Goal: Task Accomplishment & Management: Use online tool/utility

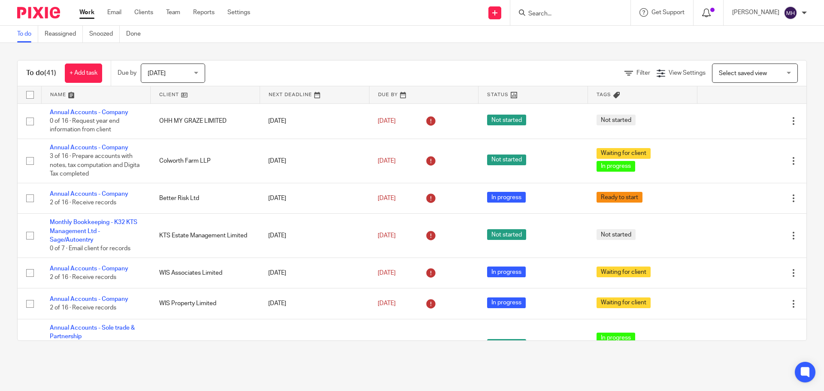
click at [702, 14] on icon at bounding box center [706, 13] width 9 height 9
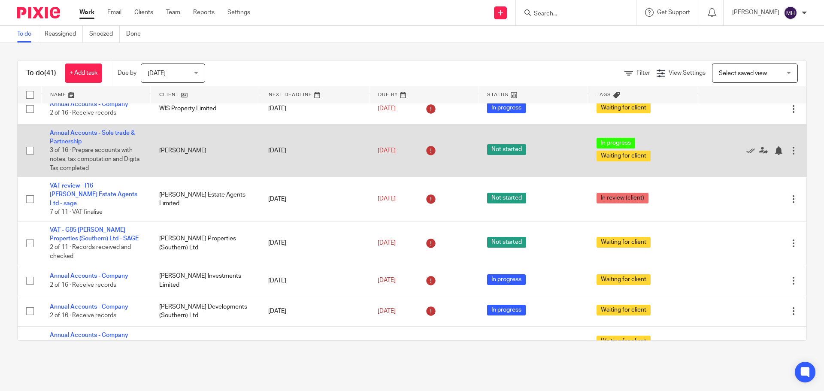
scroll to position [215, 0]
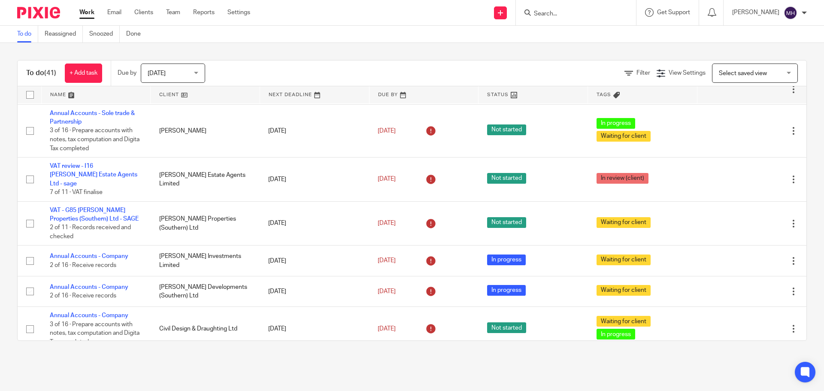
click at [83, 13] on link "Work" at bounding box center [86, 12] width 15 height 9
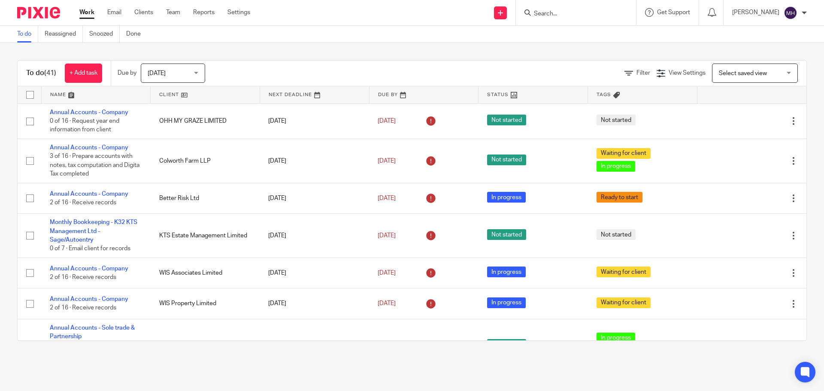
click at [552, 14] on input "Search" at bounding box center [571, 14] width 77 height 8
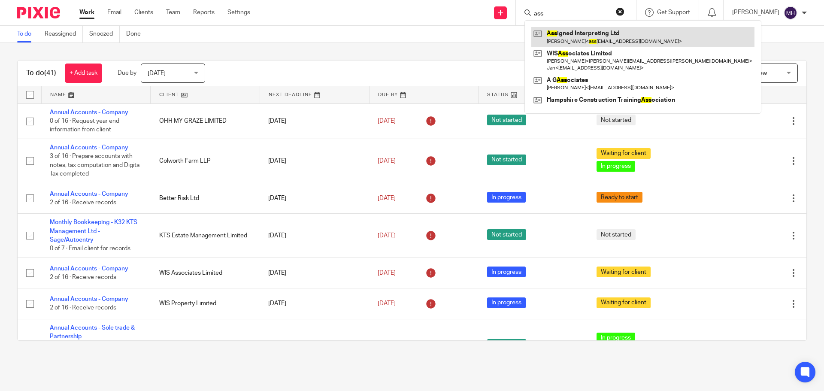
type input "ass"
click at [569, 31] on link at bounding box center [642, 37] width 223 height 20
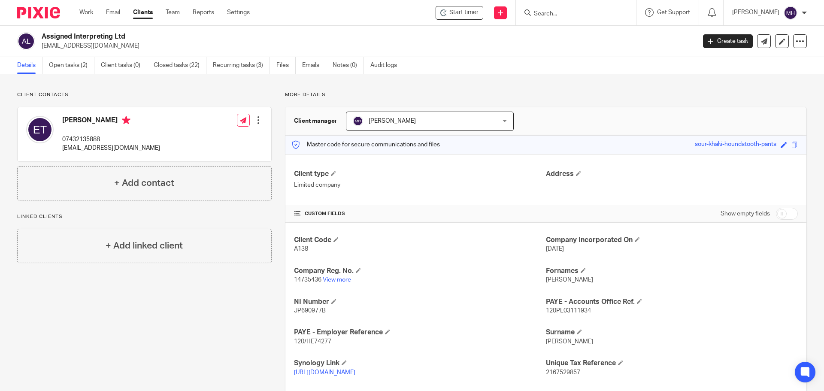
click at [578, 84] on div "Client contacts [PERSON_NAME] 07432135888 [EMAIL_ADDRESS][DOMAIN_NAME] Edit con…" at bounding box center [412, 338] width 824 height 528
click at [84, 10] on link "Work" at bounding box center [86, 12] width 14 height 9
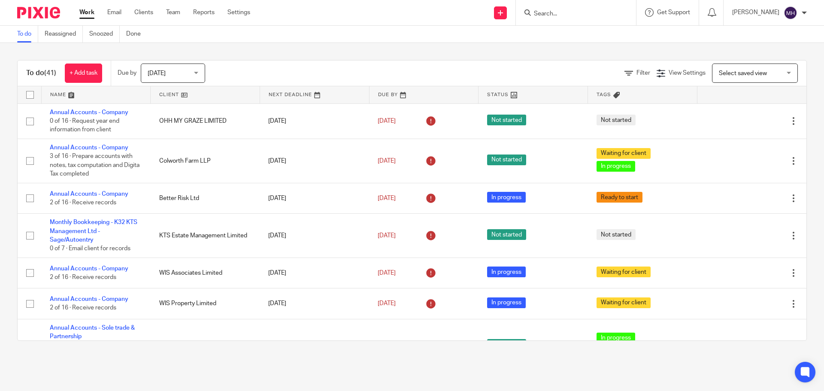
click at [84, 10] on link "Work" at bounding box center [86, 12] width 15 height 9
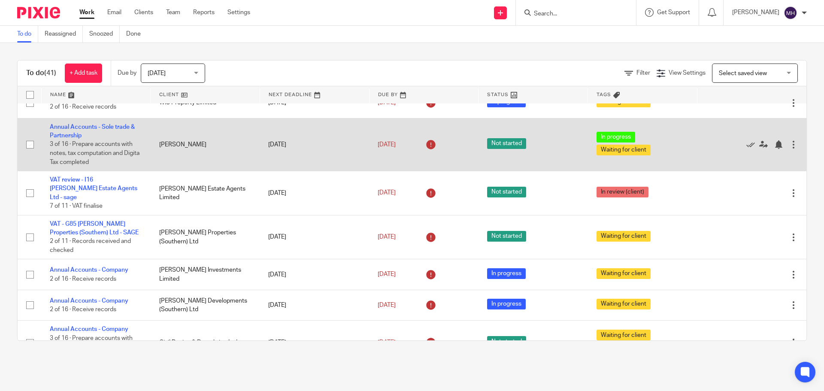
scroll to position [215, 0]
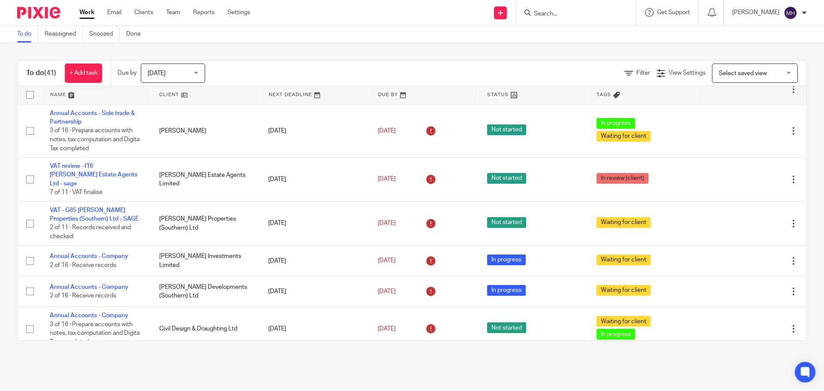
click at [565, 17] on form at bounding box center [578, 12] width 91 height 11
click at [564, 15] on input "Search" at bounding box center [571, 14] width 77 height 8
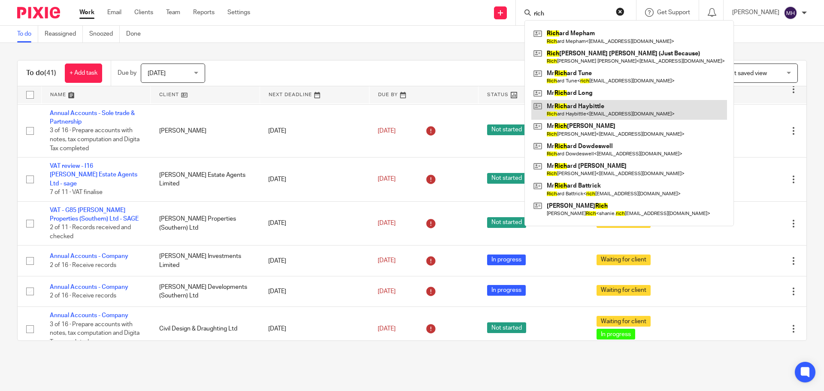
type input "rich"
click at [587, 112] on link at bounding box center [629, 110] width 196 height 20
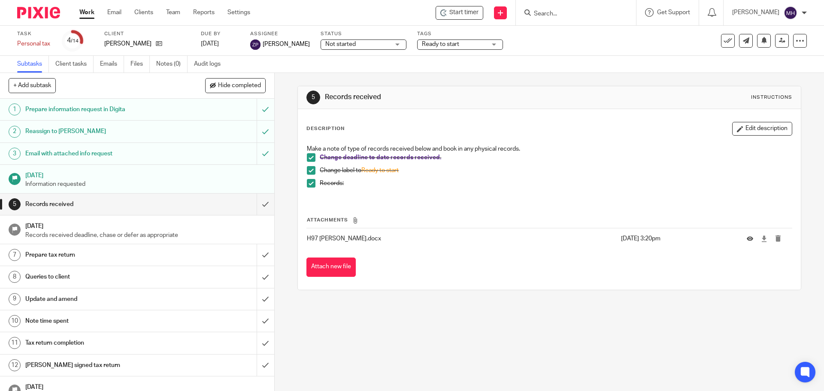
click at [444, 44] on span "Ready to start" at bounding box center [454, 44] width 64 height 9
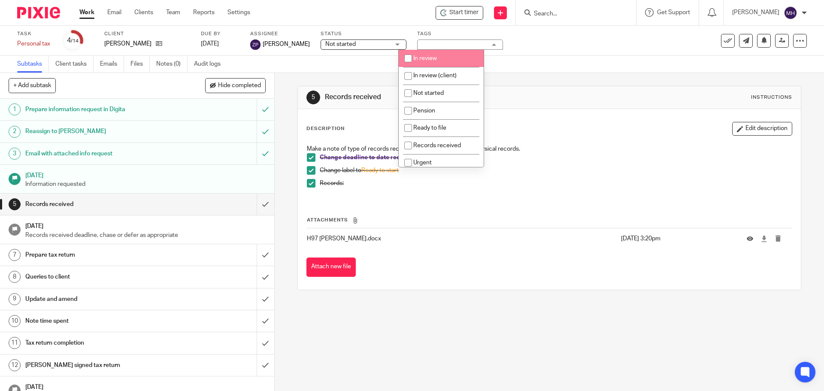
click at [444, 57] on li "In review" at bounding box center [441, 59] width 85 height 18
checkbox input "true"
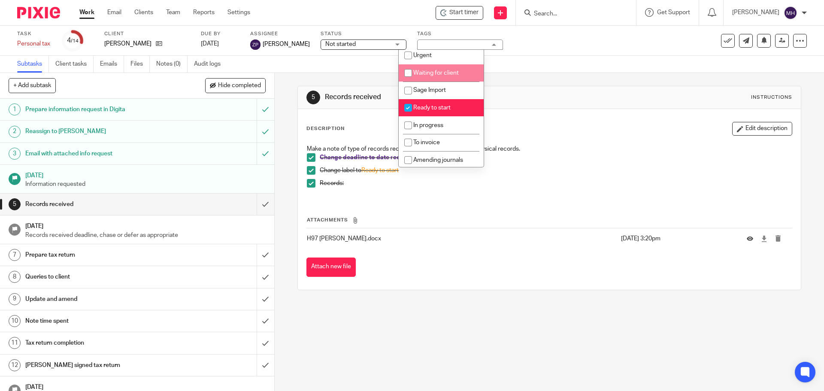
scroll to position [109, 0]
click at [453, 109] on li "Ready to start" at bounding box center [441, 106] width 85 height 18
checkbox input "false"
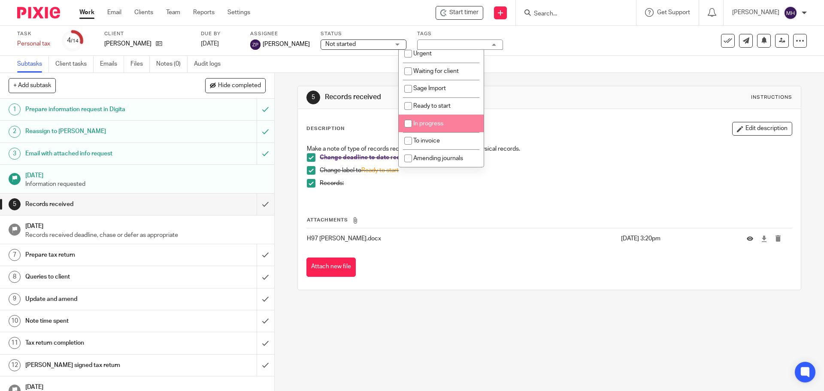
click at [289, 69] on div "Subtasks Client tasks Emails Files Notes (0) Audit logs" at bounding box center [412, 64] width 824 height 17
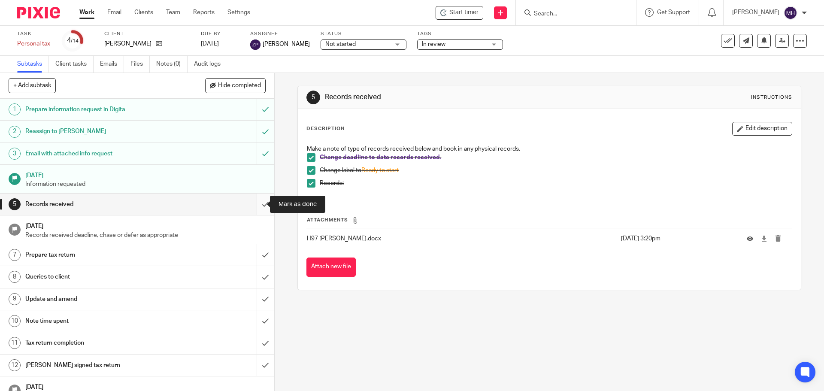
click at [257, 205] on input "submit" at bounding box center [137, 204] width 274 height 21
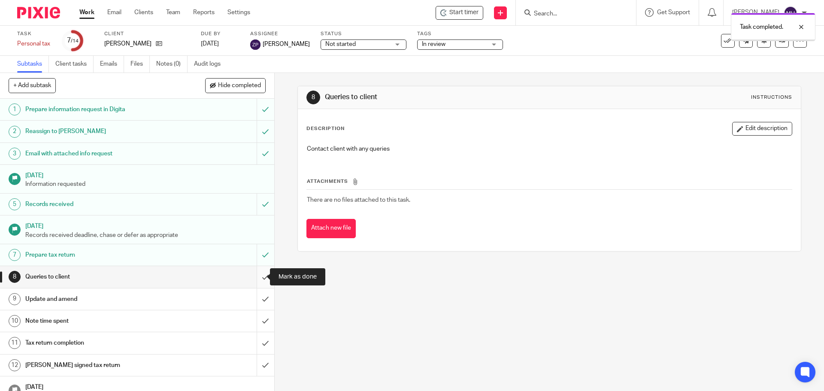
drag, startPoint x: 0, startPoint y: 0, endPoint x: 257, endPoint y: 279, distance: 379.2
click at [257, 279] on input "submit" at bounding box center [137, 276] width 274 height 21
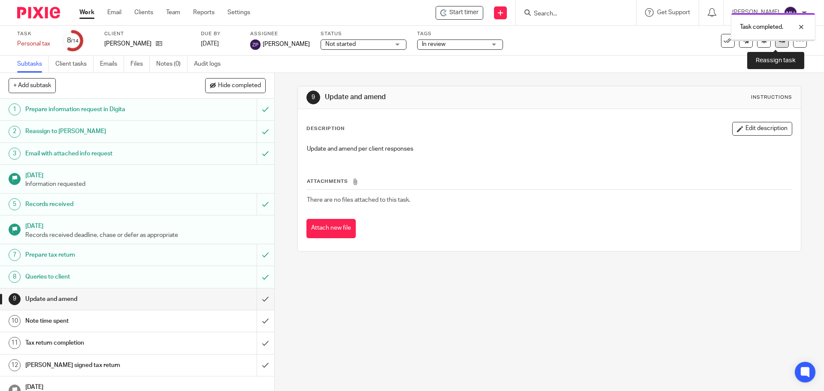
click at [778, 44] on link at bounding box center [782, 41] width 14 height 14
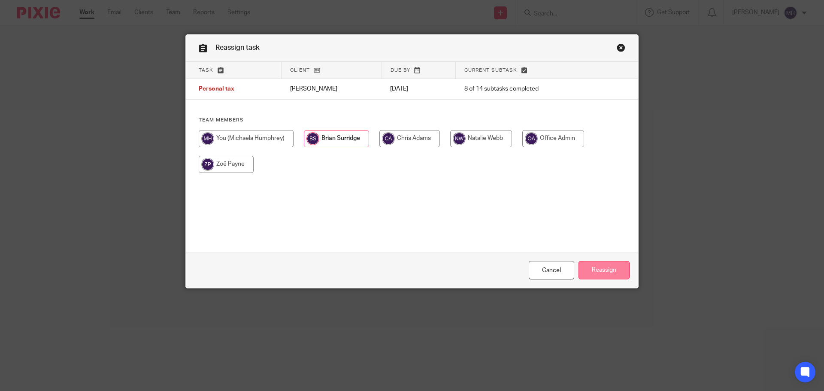
click at [606, 269] on input "Reassign" at bounding box center [604, 270] width 51 height 18
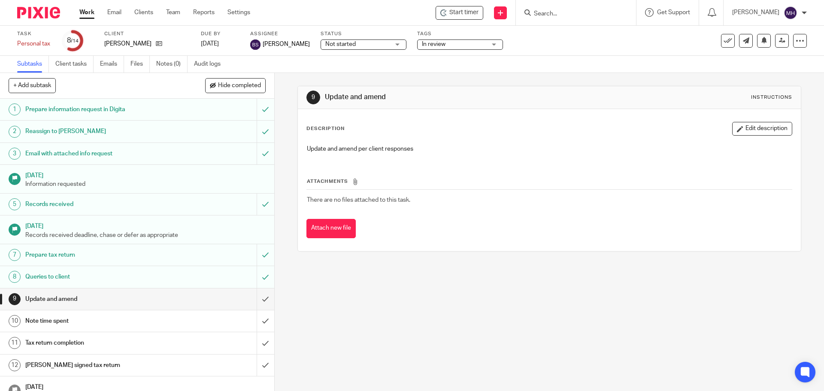
click at [542, 15] on input "Search" at bounding box center [571, 14] width 77 height 8
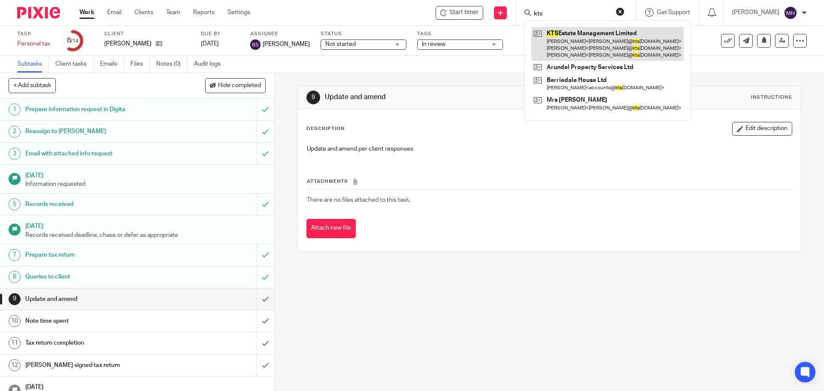
type input "kts"
click at [604, 38] on link at bounding box center [607, 44] width 152 height 34
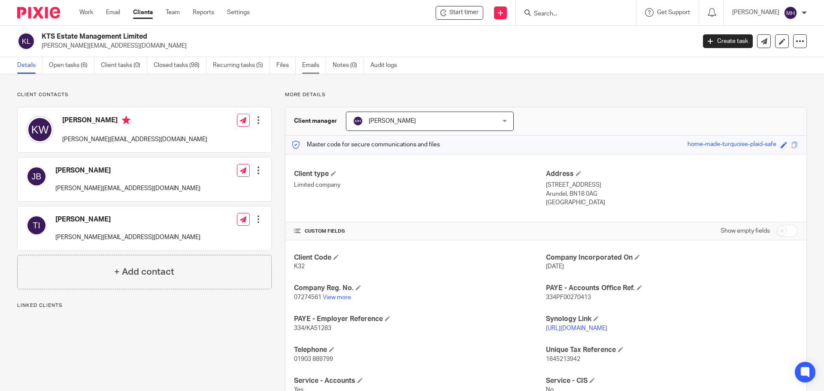
click at [319, 64] on link "Emails" at bounding box center [314, 65] width 24 height 17
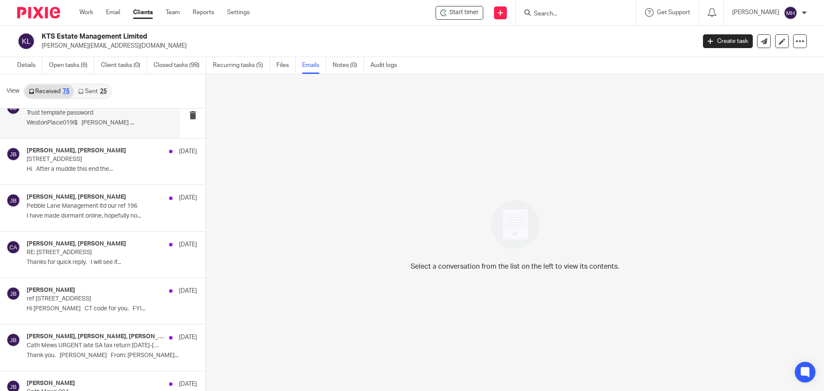
scroll to position [2962, 0]
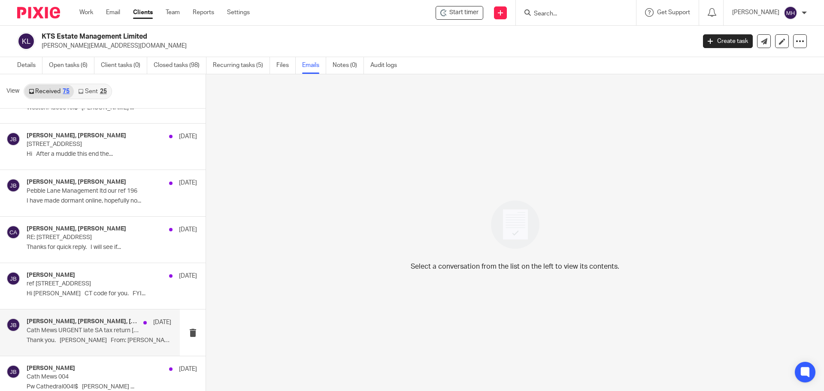
click at [140, 340] on p "Thank you. [PERSON_NAME] From: [PERSON_NAME]..." at bounding box center [99, 340] width 145 height 7
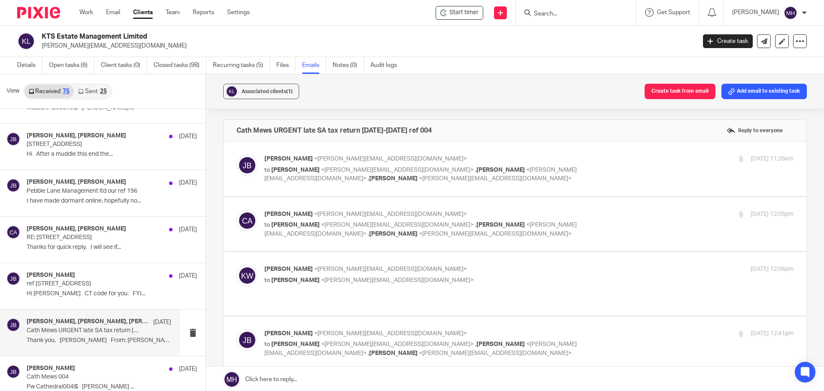
scroll to position [0, 0]
click at [595, 155] on p "John Blackwell <john@ktsestatemanagementltd.com>" at bounding box center [440, 159] width 353 height 9
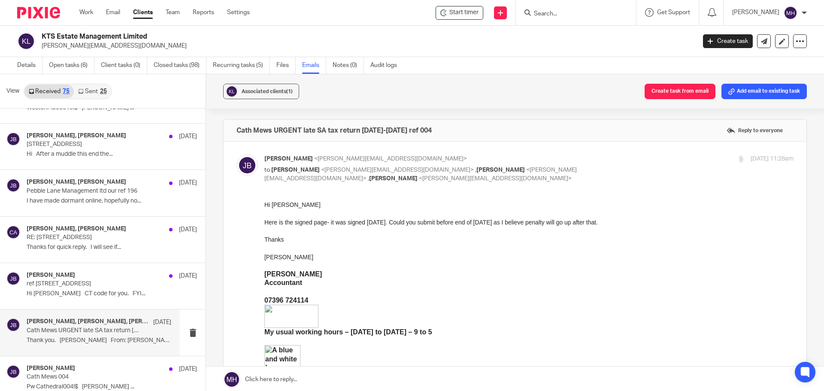
click at [603, 155] on p "John Blackwell <john@ktsestatemanagementltd.com>" at bounding box center [440, 159] width 353 height 9
checkbox input "false"
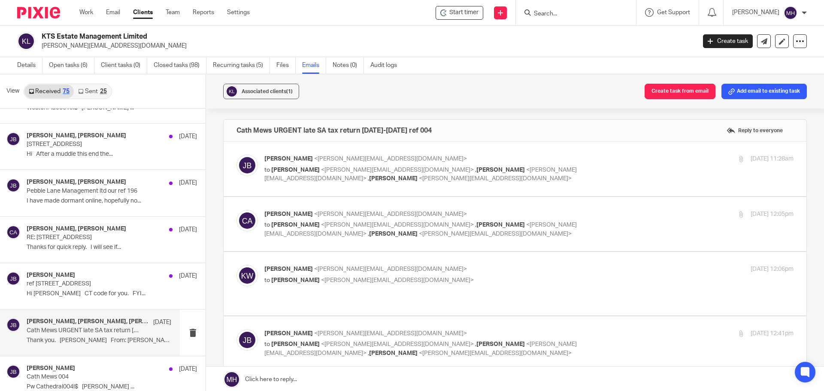
click at [610, 220] on div "Chris Adams <chris@boldenandlong.co.uk> to John Blackwell <john@ktsestatemanage…" at bounding box center [528, 224] width 529 height 29
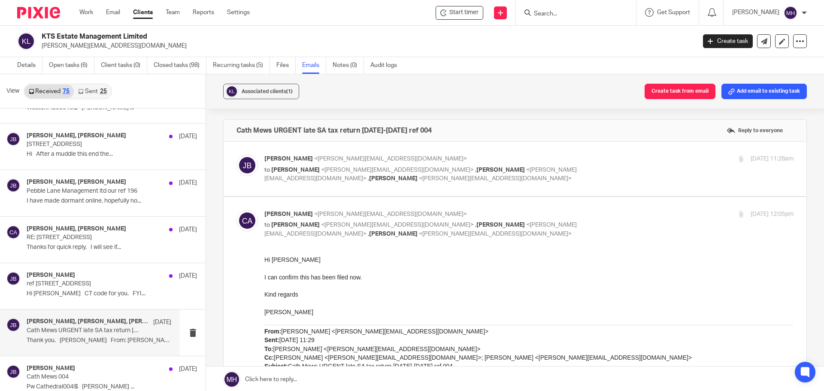
click at [607, 211] on p "Chris Adams <chris@boldenandlong.co.uk>" at bounding box center [440, 214] width 353 height 9
checkbox input "false"
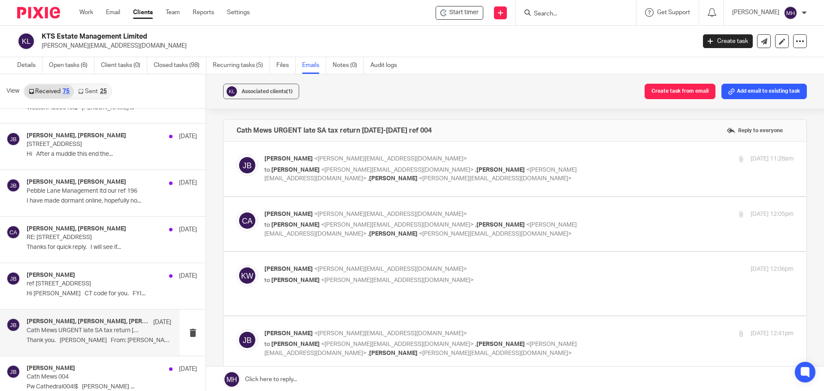
click at [571, 264] on label at bounding box center [515, 283] width 583 height 63
click at [237, 264] on input "checkbox" at bounding box center [236, 264] width 0 height 0
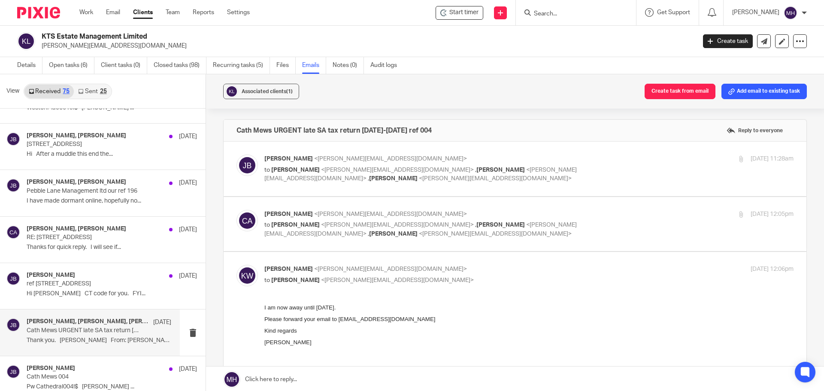
click at [474, 270] on p "Kathy Wilson <kathy@ktsestatemanagementltd.com>" at bounding box center [440, 269] width 353 height 9
checkbox input "false"
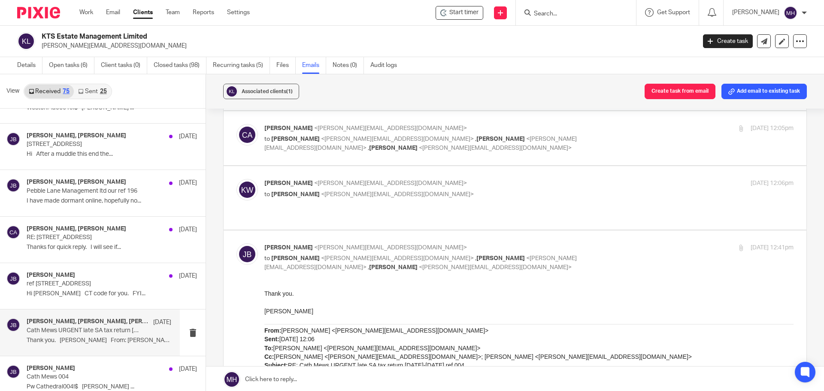
click at [237, 243] on input "checkbox" at bounding box center [236, 243] width 0 height 0
checkbox input "false"
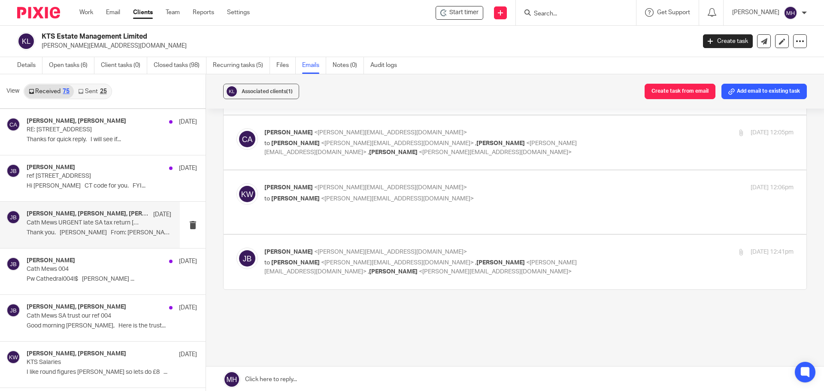
scroll to position [3091, 0]
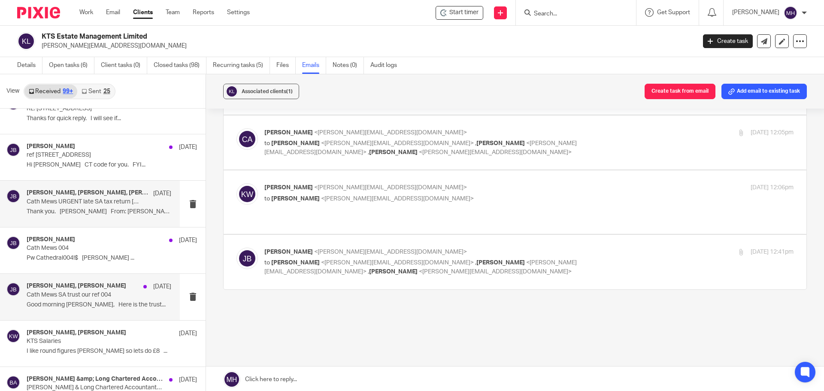
click at [124, 285] on div "Chris Adams, John Blackwell 28 Apr" at bounding box center [99, 286] width 145 height 9
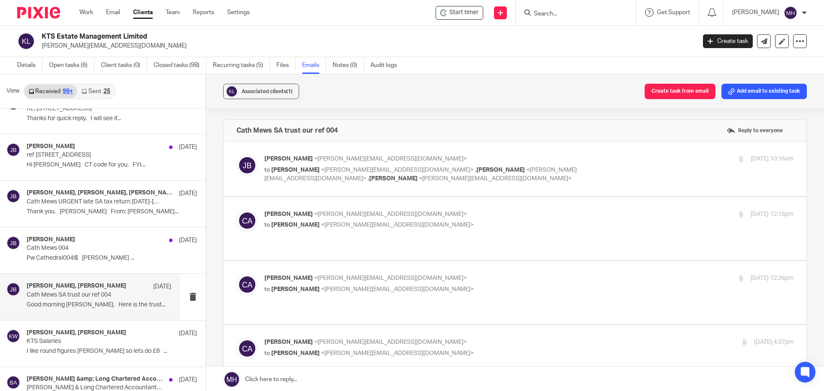
scroll to position [0, 0]
click at [624, 156] on div "28 Apr 2025 10:16am" at bounding box center [705, 159] width 176 height 9
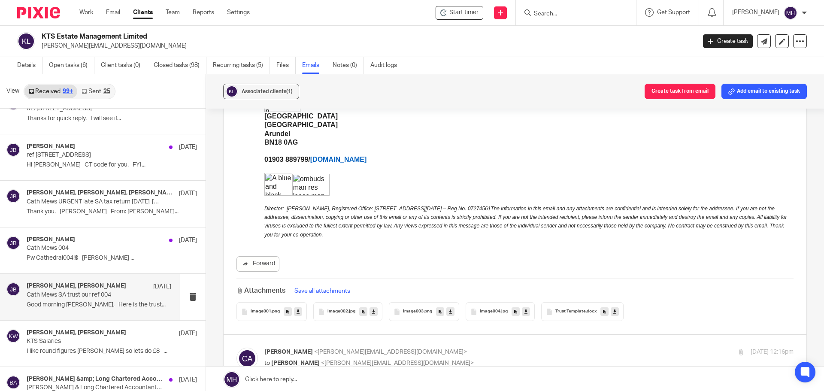
scroll to position [343, 0]
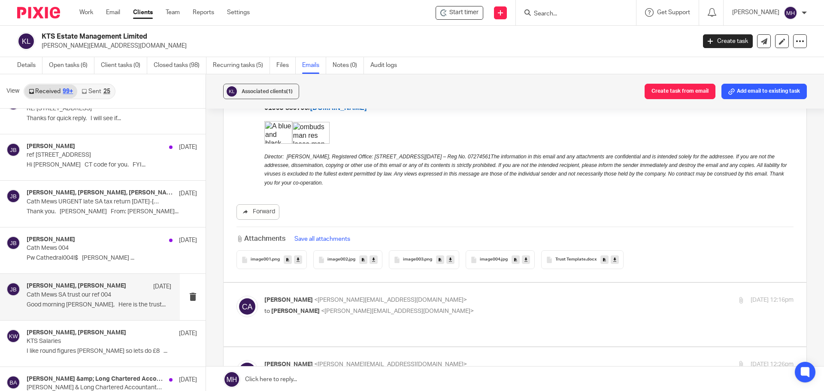
click at [569, 260] on span "Trust Template" at bounding box center [570, 259] width 30 height 5
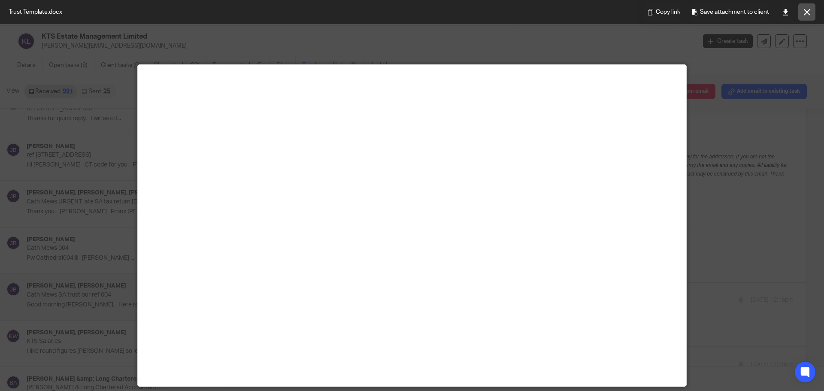
click at [806, 11] on icon at bounding box center [807, 12] width 6 height 6
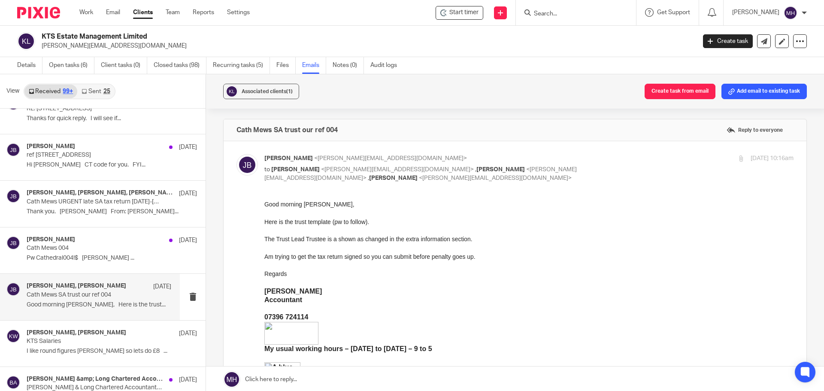
scroll to position [0, 0]
click at [617, 157] on div "28 Apr 2025 10:16am" at bounding box center [705, 159] width 176 height 9
checkbox input "false"
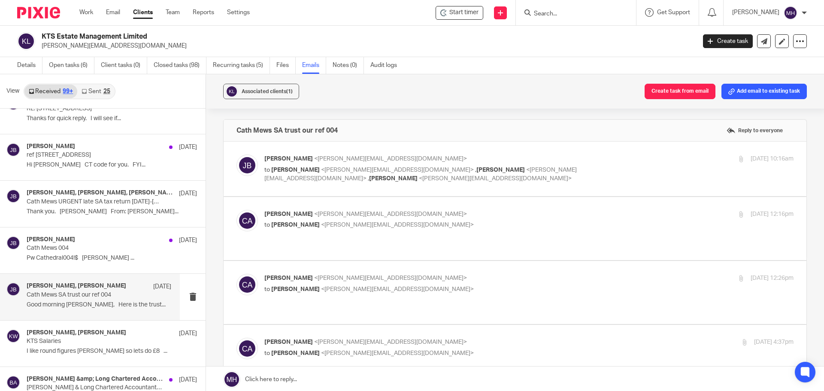
click at [600, 204] on label at bounding box center [515, 228] width 583 height 63
click at [237, 209] on input "checkbox" at bounding box center [236, 209] width 0 height 0
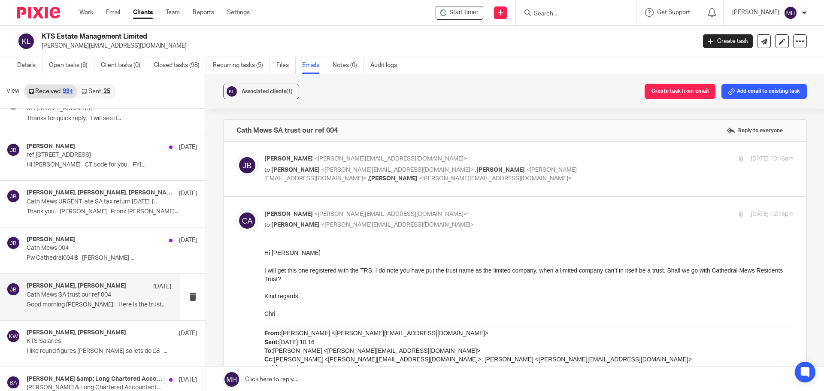
click at [479, 211] on p "Chris Adams <chris@boldenandlong.co.uk>" at bounding box center [440, 214] width 353 height 9
checkbox input "false"
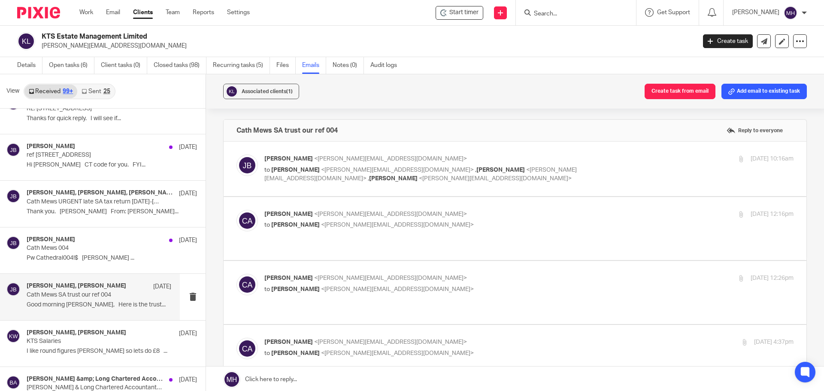
click at [479, 274] on p "Chris Adams <chris@boldenandlong.co.uk>" at bounding box center [440, 278] width 353 height 9
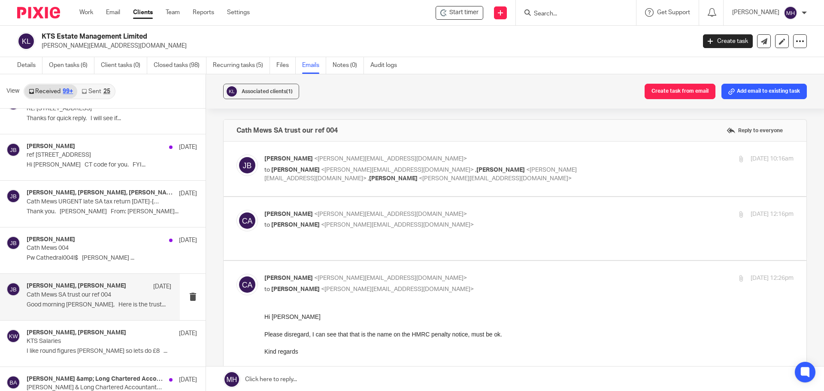
click at [237, 273] on input "checkbox" at bounding box center [236, 273] width 0 height 0
checkbox input "false"
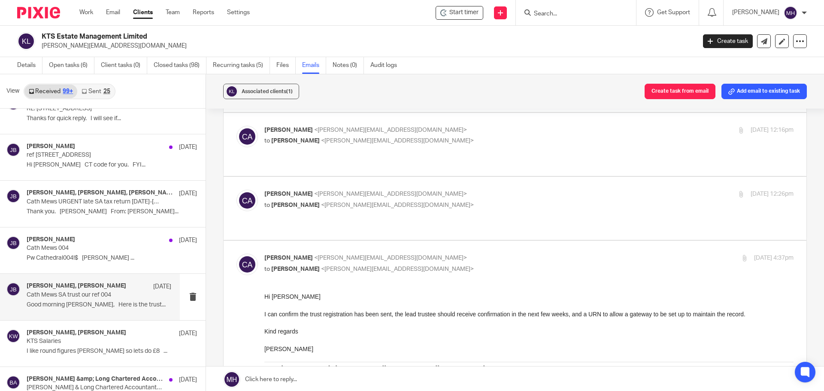
scroll to position [86, 0]
click at [237, 252] on input "checkbox" at bounding box center [236, 252] width 0 height 0
checkbox input "false"
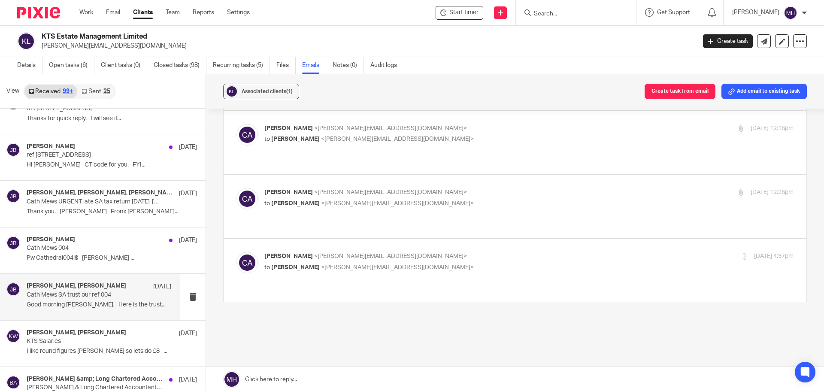
scroll to position [82, 0]
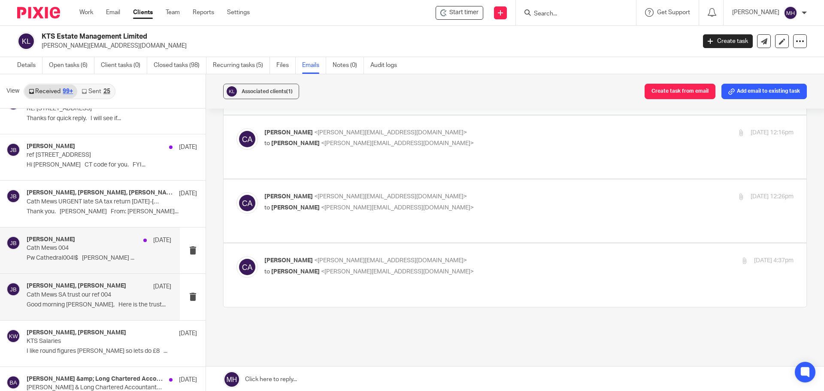
click at [92, 237] on div "John Blackwell 28 Apr" at bounding box center [99, 240] width 145 height 9
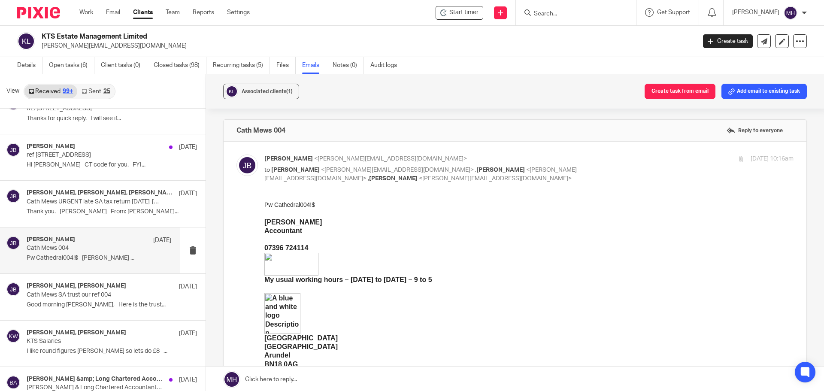
scroll to position [0, 0]
drag, startPoint x: 527, startPoint y: 404, endPoint x: 314, endPoint y: 205, distance: 291.0
drag, startPoint x: 312, startPoint y: 205, endPoint x: 270, endPoint y: 206, distance: 41.6
click html "Pw Cathedral004!$ John Blackwell Accountant 07396 724114 My usual working hours…"
drag, startPoint x: 348, startPoint y: 209, endPoint x: 336, endPoint y: 209, distance: 12.0
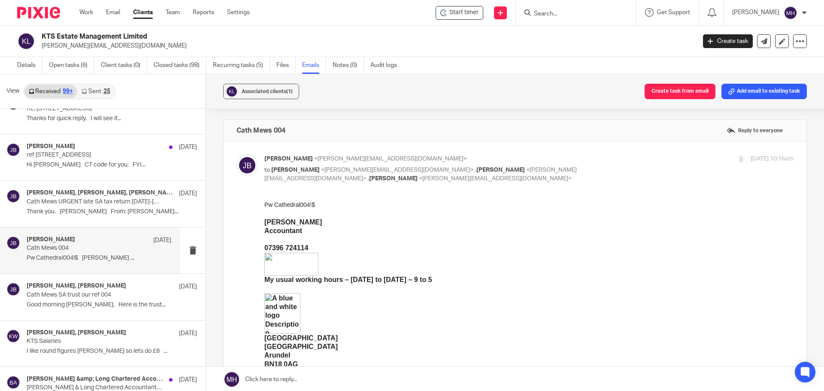
click at [343, 209] on p at bounding box center [528, 213] width 529 height 9
drag, startPoint x: 273, startPoint y: 203, endPoint x: 313, endPoint y: 204, distance: 40.0
click at [313, 204] on p "Pw Cathedral004!$" at bounding box center [528, 204] width 529 height 9
copy p "Cathedral004!$"
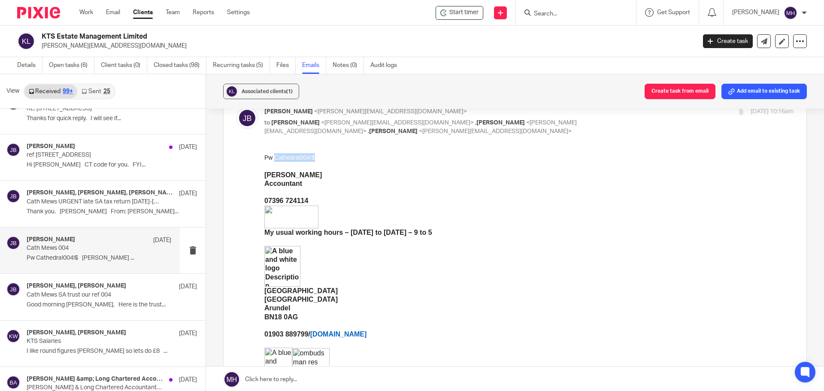
scroll to position [43, 0]
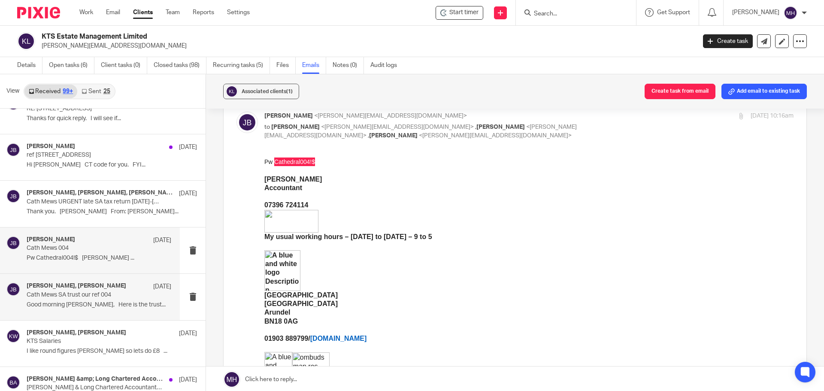
click at [125, 299] on div "Chris Adams, John Blackwell 28 Apr Cath Mews SA trust our ref 004 Good morning …" at bounding box center [99, 296] width 145 height 29
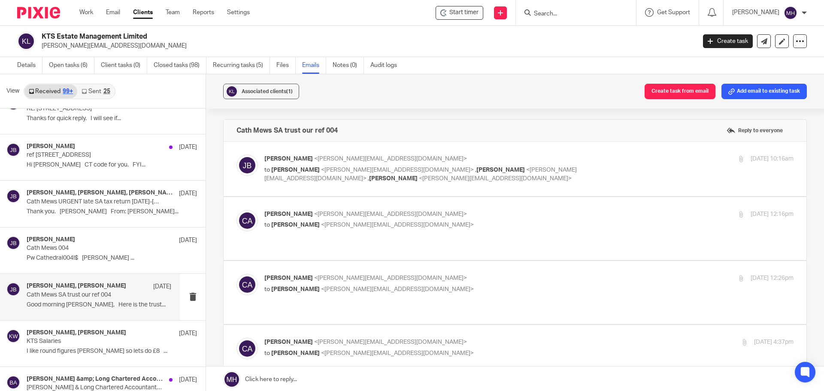
scroll to position [0, 0]
click at [637, 157] on div "28 Apr 2025 10:16am" at bounding box center [705, 159] width 176 height 9
checkbox input "true"
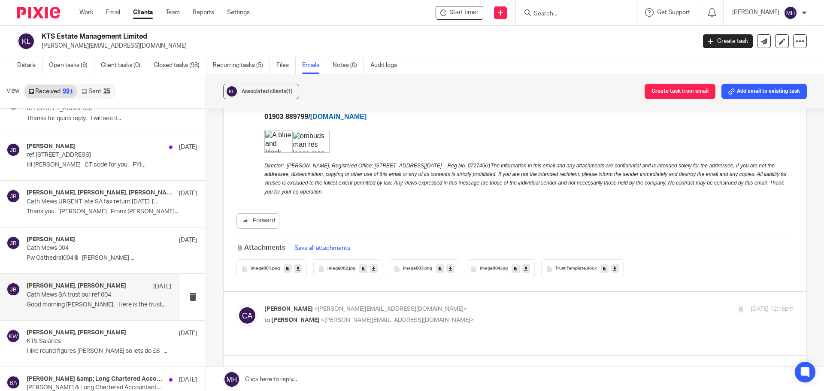
scroll to position [343, 0]
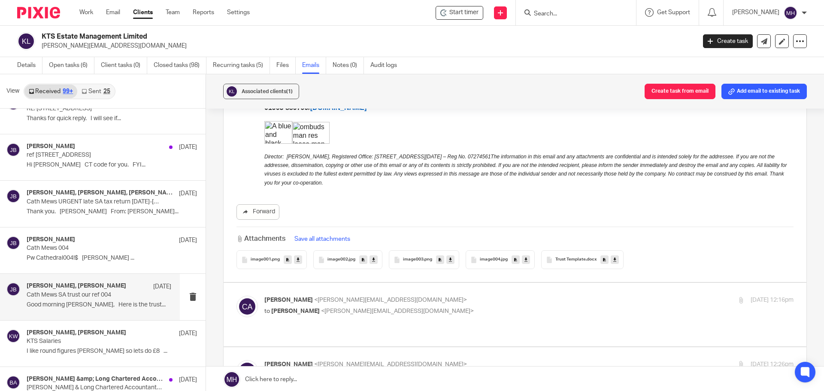
click at [568, 258] on span "Trust Template" at bounding box center [570, 259] width 30 height 5
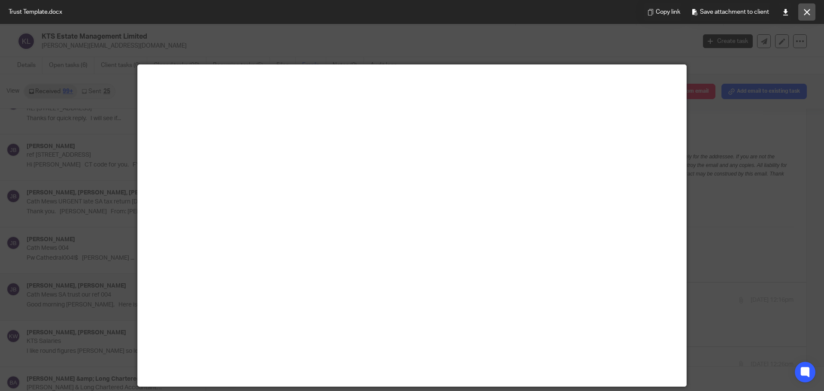
click at [812, 13] on button at bounding box center [806, 11] width 17 height 17
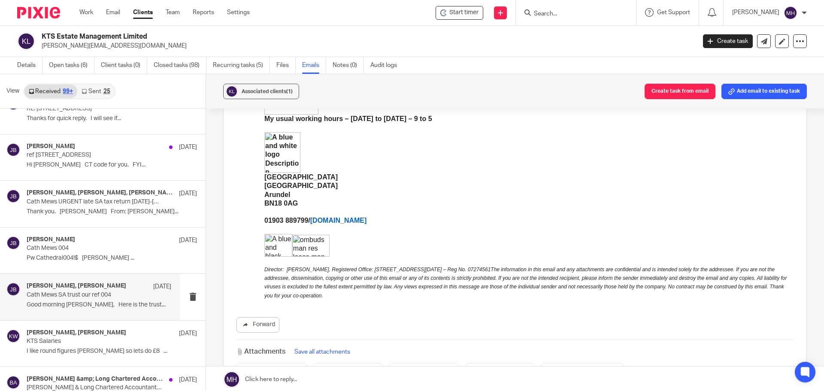
scroll to position [301, 0]
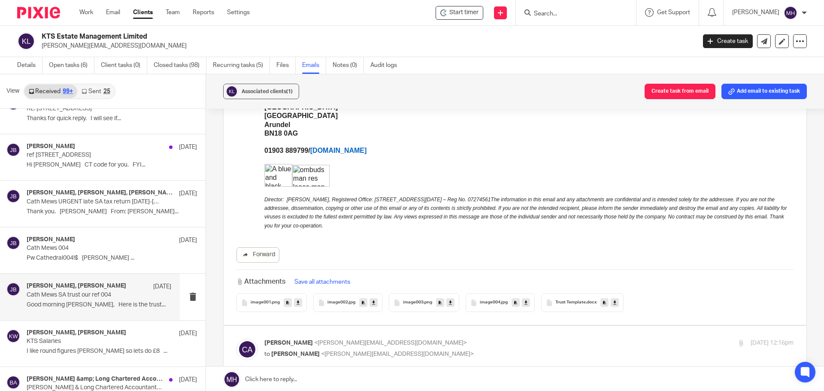
click at [573, 303] on span "Trust Template" at bounding box center [570, 302] width 30 height 5
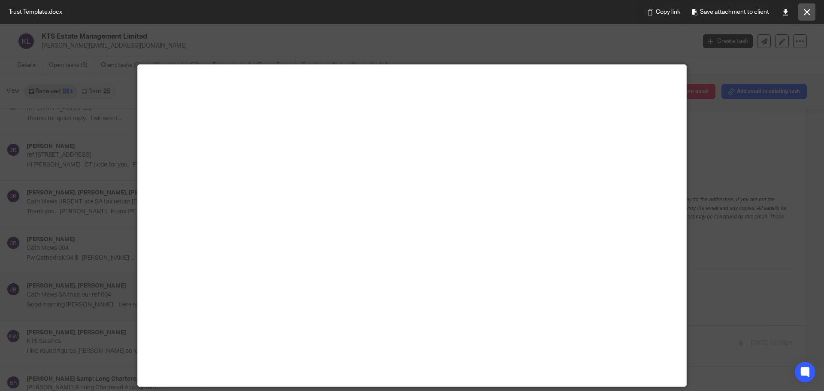
click at [808, 12] on icon at bounding box center [807, 12] width 6 height 6
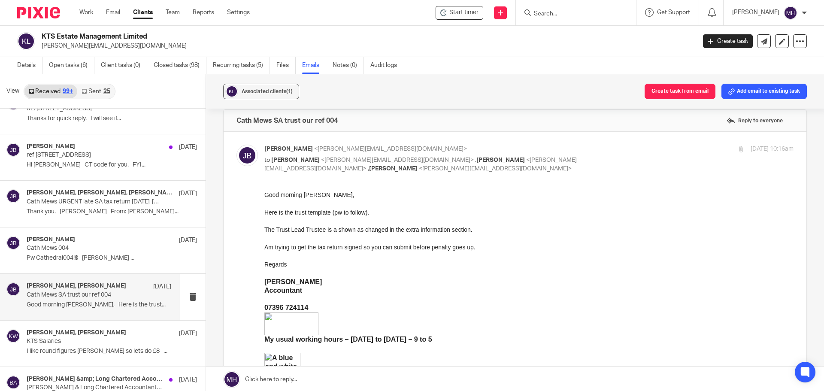
scroll to position [0, 0]
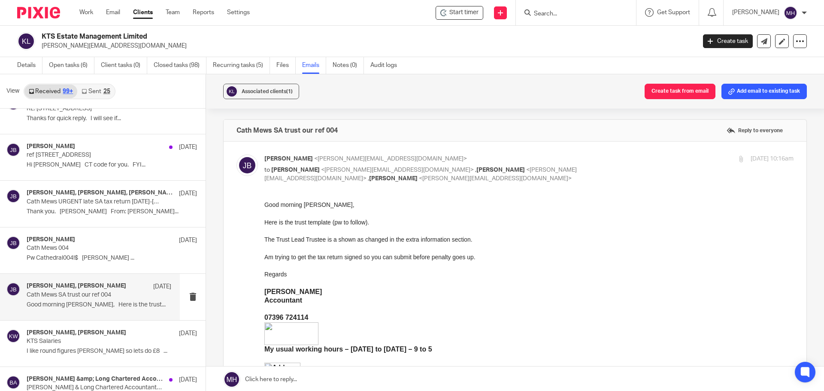
click at [99, 90] on link "Sent 25" at bounding box center [95, 92] width 37 height 14
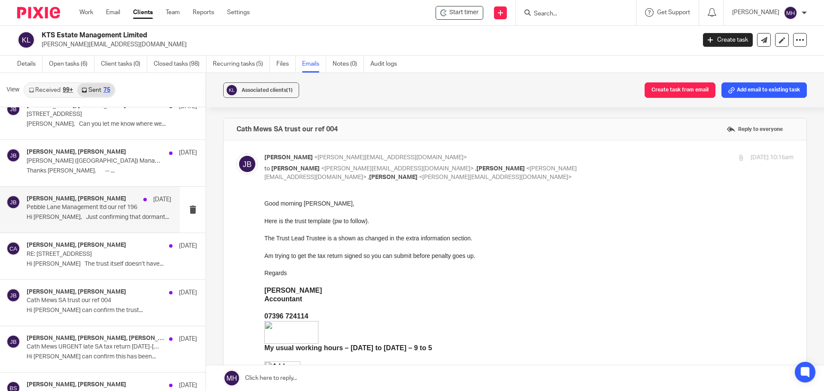
scroll to position [2662, 0]
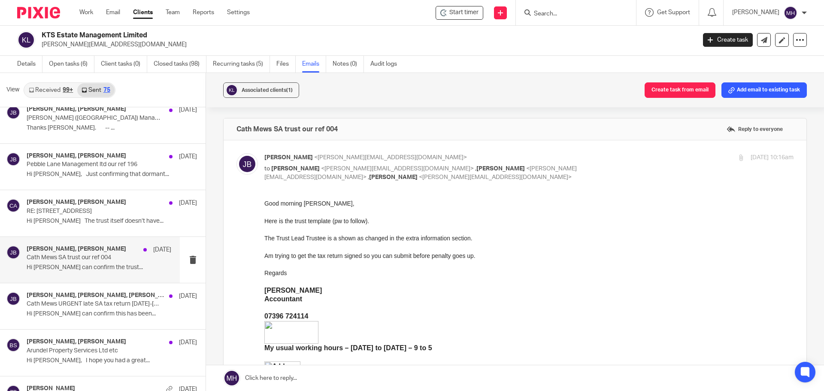
click at [124, 273] on div "Chris Adams, John Blackwell 28 Apr Cath Mews SA trust our ref 004 Hi John I can…" at bounding box center [99, 260] width 145 height 29
click at [143, 320] on div "John Blackwell, Kathy Wilson, Chris Adams 28 Apr Cath Mews URGENT late SA tax r…" at bounding box center [99, 306] width 145 height 29
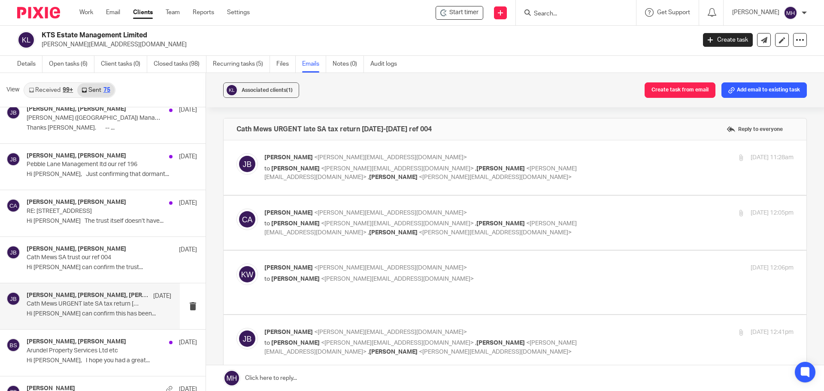
scroll to position [0, 0]
click at [617, 154] on div "28 Apr 2025 11:28am" at bounding box center [705, 157] width 176 height 9
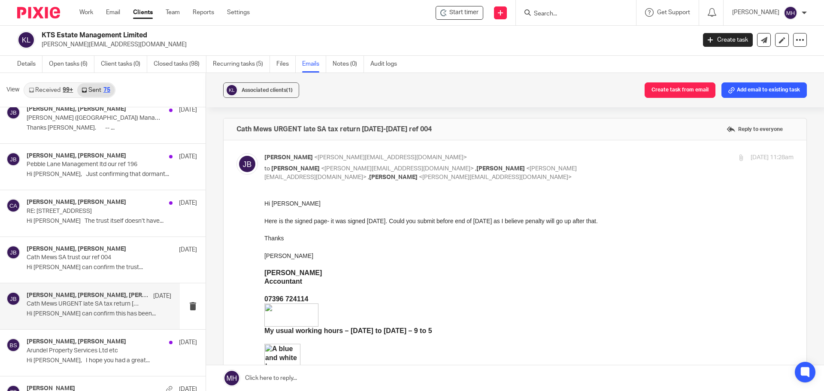
click at [619, 158] on div "28 Apr 2025 11:28am" at bounding box center [705, 157] width 176 height 9
checkbox input "false"
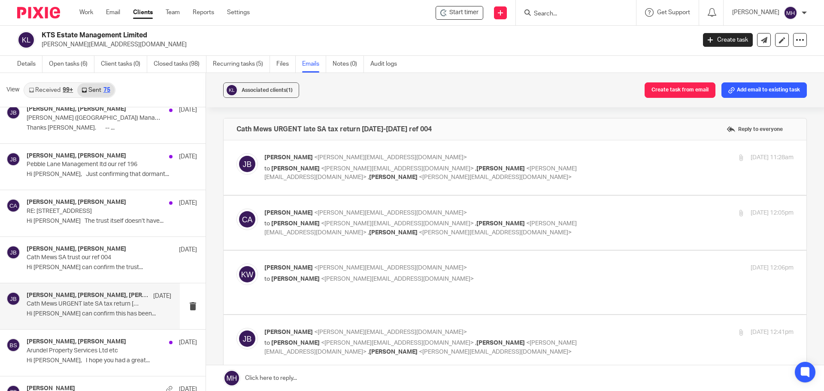
click at [605, 209] on p "Chris Adams <chris@boldenandlong.co.uk>" at bounding box center [440, 213] width 353 height 9
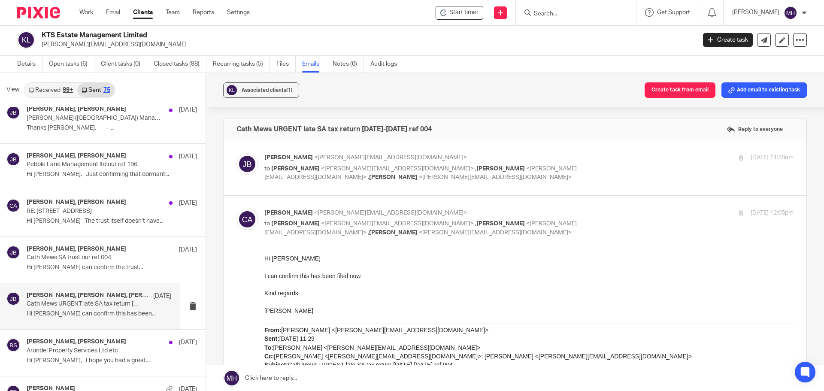
click at [606, 209] on p "Chris Adams <chris@boldenandlong.co.uk>" at bounding box center [440, 213] width 353 height 9
checkbox input "false"
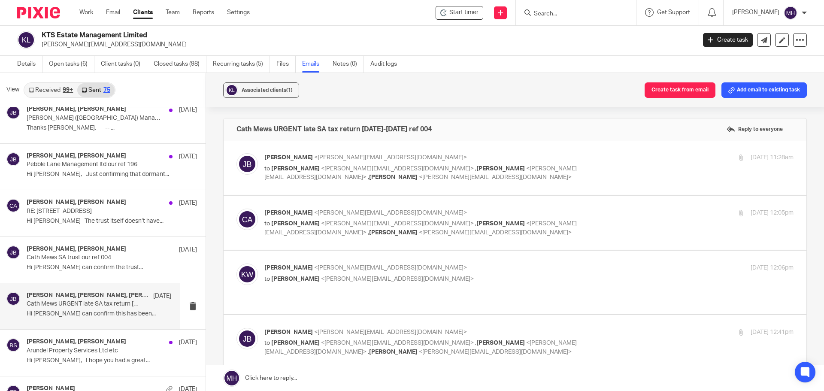
click at [551, 269] on p "Kathy Wilson <kathy@ktsestatemanagementltd.com>" at bounding box center [440, 268] width 353 height 9
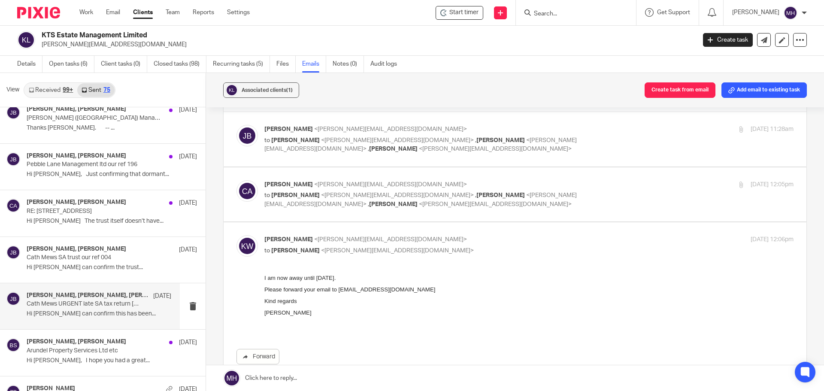
scroll to position [43, 0]
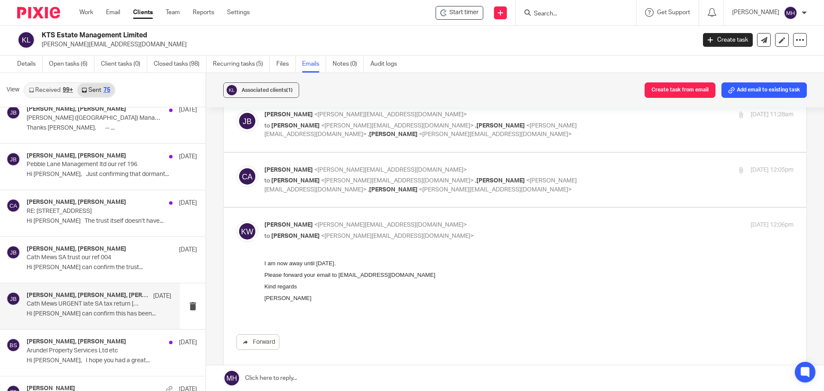
click at [536, 228] on p "Kathy Wilson <kathy@ktsestatemanagementltd.com>" at bounding box center [440, 225] width 353 height 9
checkbox input "false"
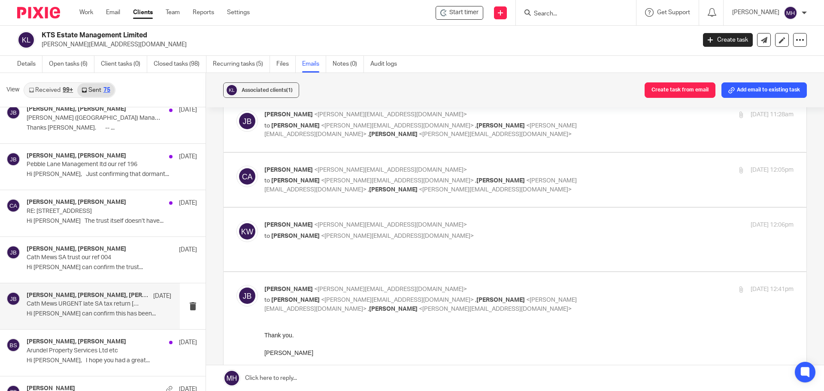
click at [615, 290] on div "John Blackwell <john@ktsestatemanagementltd.com> to Chris Adams <chris@boldenan…" at bounding box center [528, 299] width 529 height 29
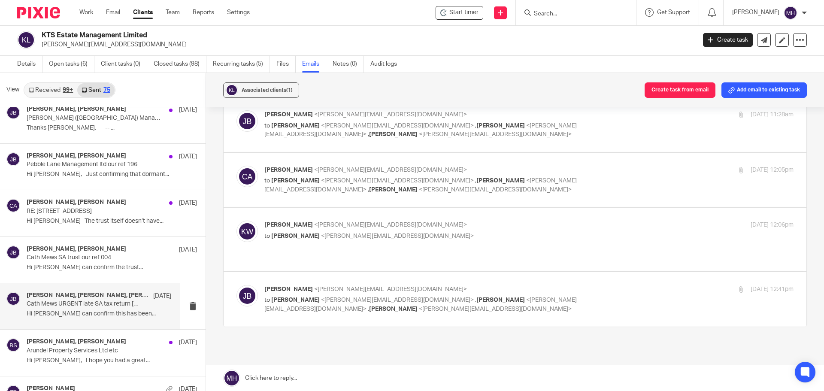
click at [615, 290] on div "John Blackwell <john@ktsestatemanagementltd.com> to Chris Adams <chris@boldenan…" at bounding box center [528, 299] width 529 height 29
checkbox input "true"
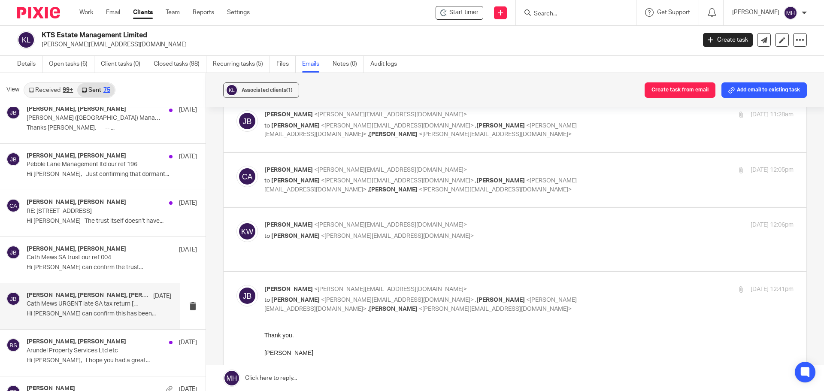
scroll to position [0, 0]
click at [128, 269] on p "Hi John I can confirm the trust..." at bounding box center [99, 267] width 145 height 7
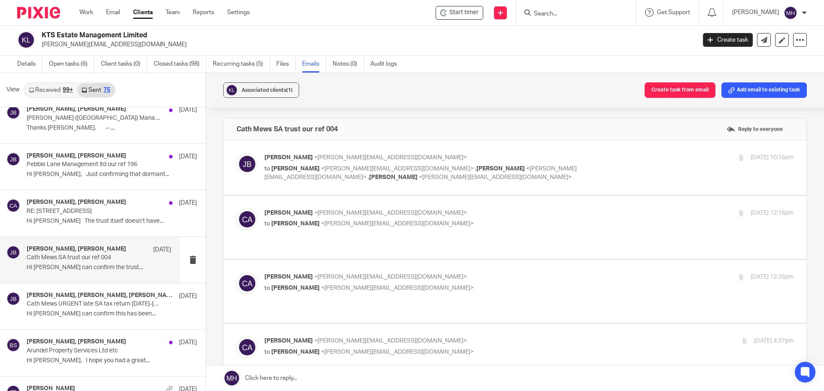
click at [634, 150] on label at bounding box center [515, 167] width 583 height 55
click at [237, 153] on input "checkbox" at bounding box center [236, 153] width 0 height 0
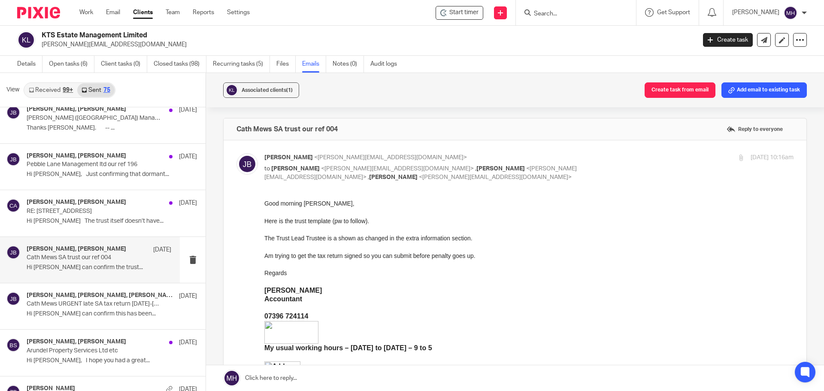
click at [630, 158] on div "28 Apr 2025 10:16am" at bounding box center [705, 157] width 176 height 9
checkbox input "false"
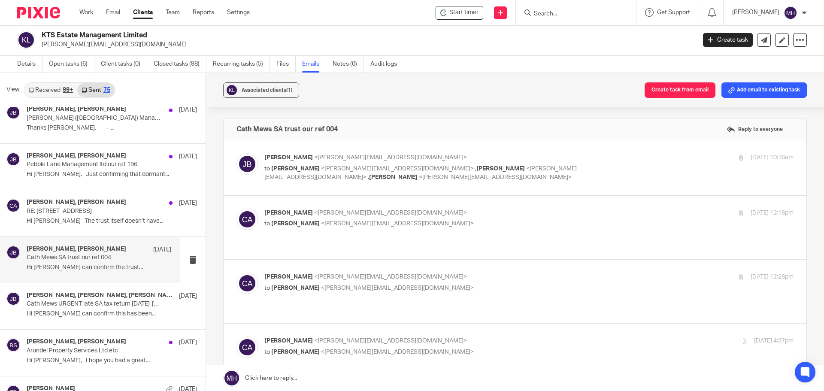
click at [603, 214] on p "Chris Adams <chris@boldenandlong.co.uk>" at bounding box center [440, 213] width 353 height 9
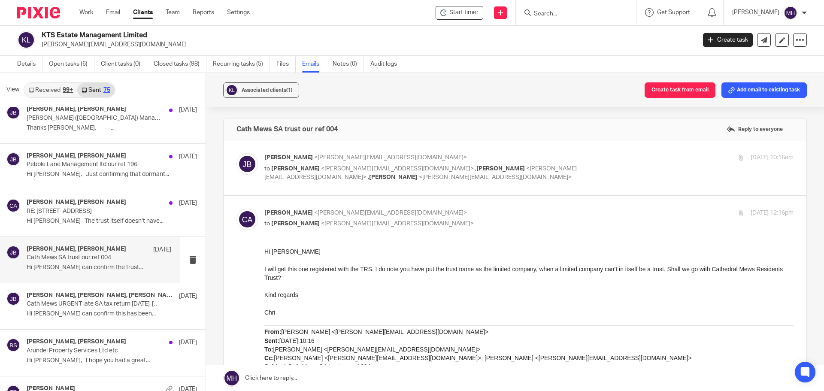
click at [603, 214] on p "Chris Adams <chris@boldenandlong.co.uk>" at bounding box center [440, 213] width 353 height 9
checkbox input "false"
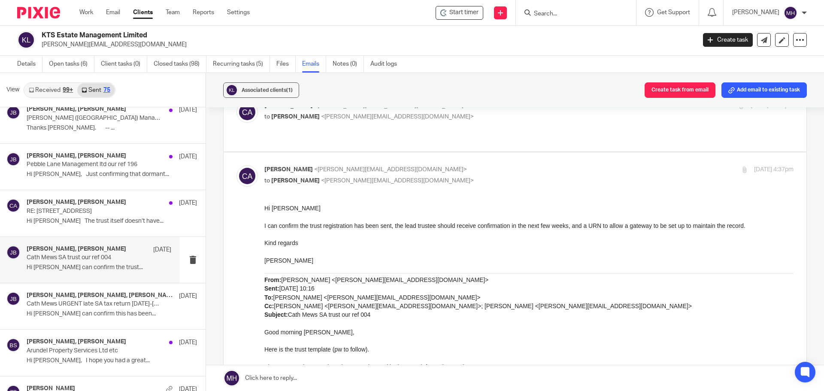
scroll to position [172, 0]
click at [237, 164] on input "checkbox" at bounding box center [236, 164] width 0 height 0
checkbox input "false"
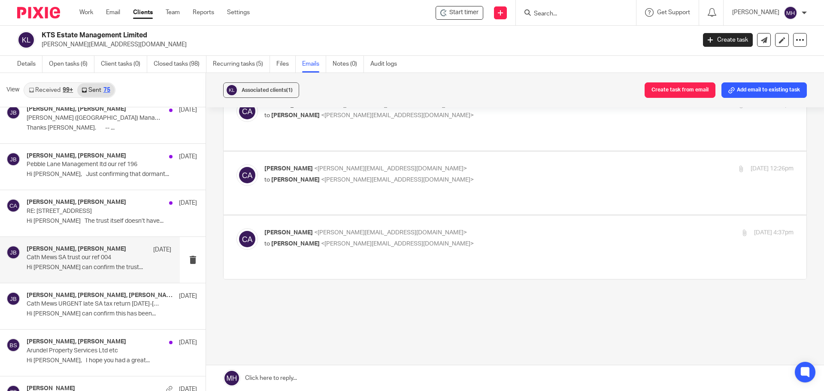
scroll to position [82, 0]
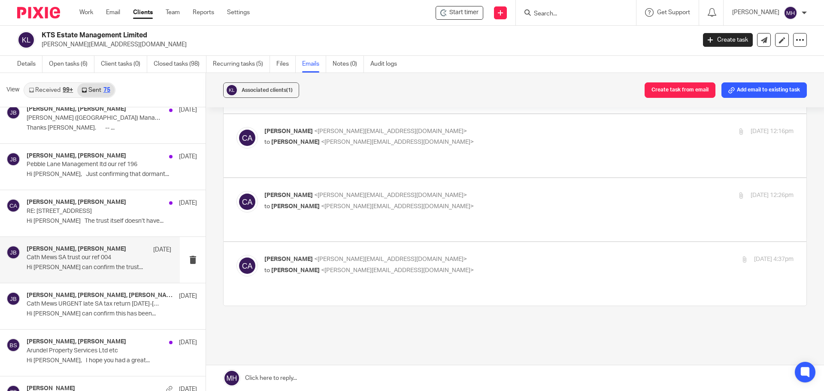
click at [559, 191] on p "Chris Adams <chris@boldenandlong.co.uk>" at bounding box center [440, 195] width 353 height 9
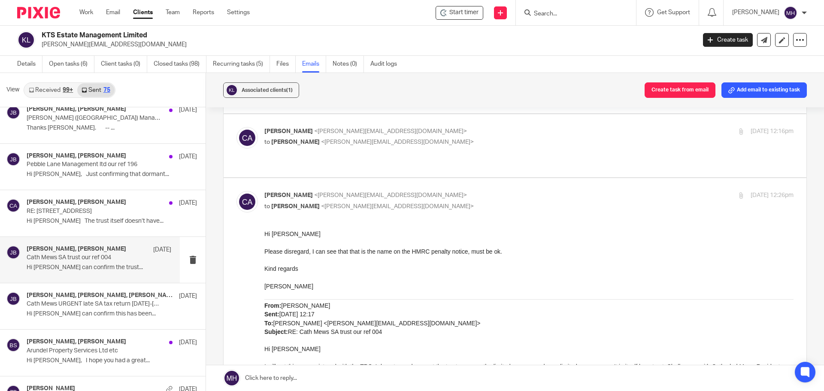
scroll to position [0, 0]
click at [237, 191] on input "checkbox" at bounding box center [236, 191] width 0 height 0
checkbox input "false"
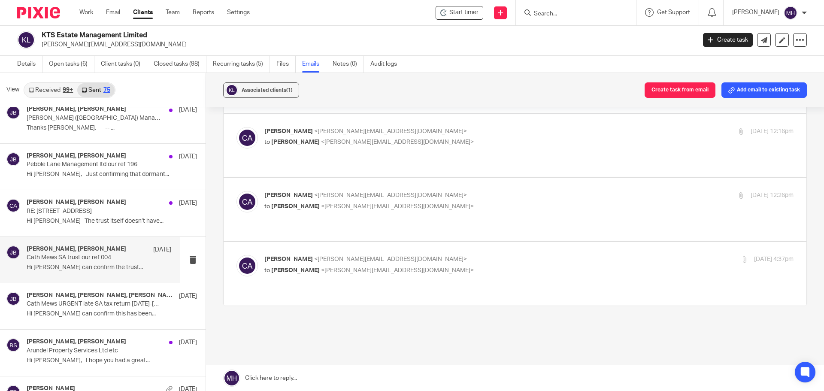
click at [562, 255] on p "Chris Adams <chris@boldenandlong.co.uk>" at bounding box center [440, 259] width 353 height 9
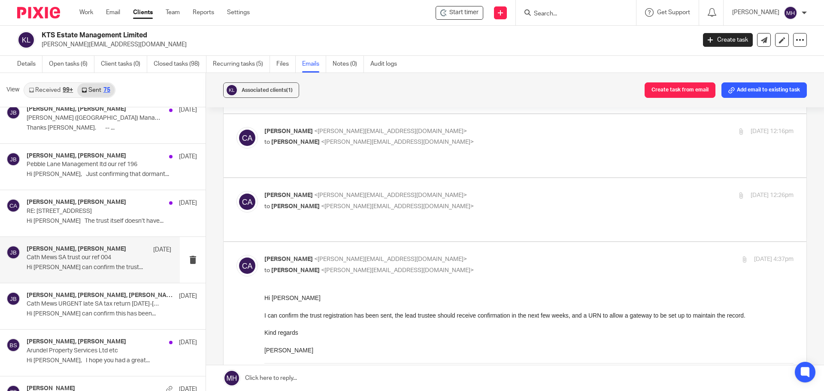
click at [562, 255] on p "Chris Adams <chris@boldenandlong.co.uk>" at bounding box center [440, 259] width 353 height 9
checkbox input "false"
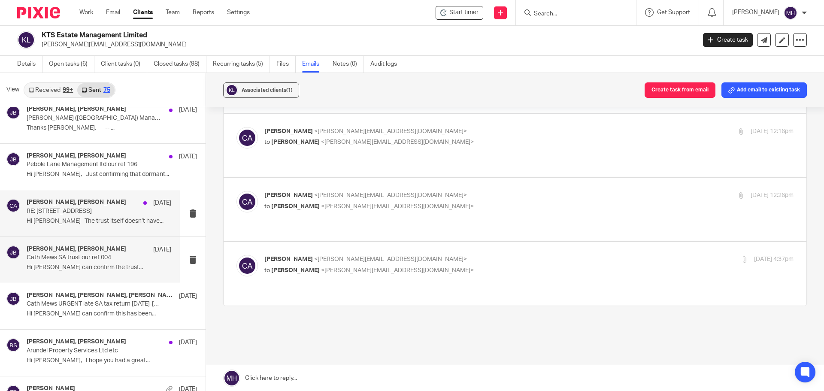
click at [136, 225] on p "Hi John The trust itself doesn’t have..." at bounding box center [99, 221] width 145 height 7
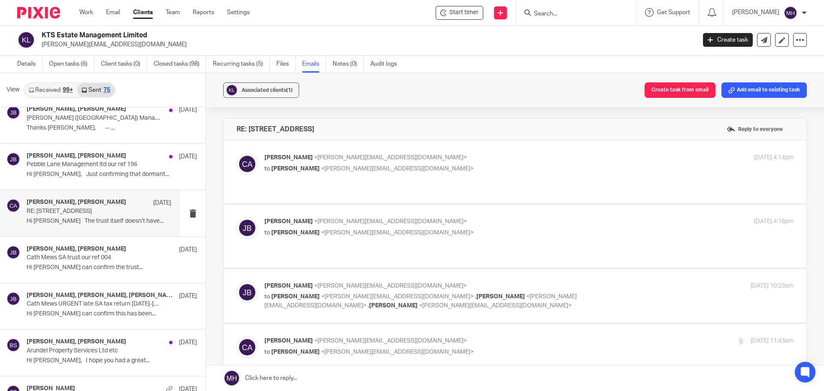
click at [582, 156] on p "Chris Adams <chris@boldenandlong.co.uk>" at bounding box center [440, 157] width 353 height 9
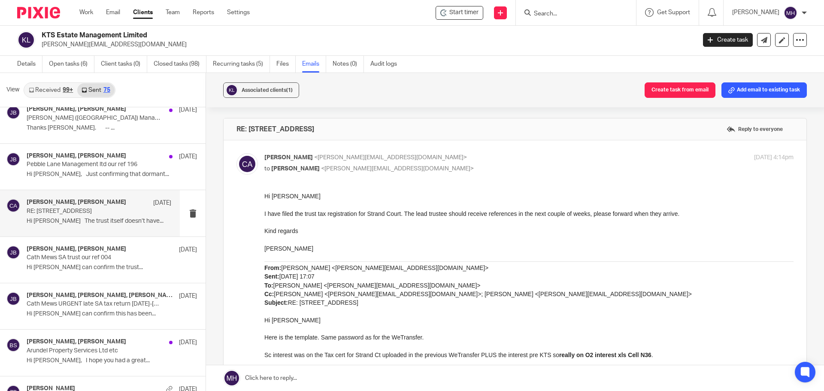
click at [582, 156] on p "Chris Adams <chris@boldenandlong.co.uk>" at bounding box center [440, 157] width 353 height 9
checkbox input "false"
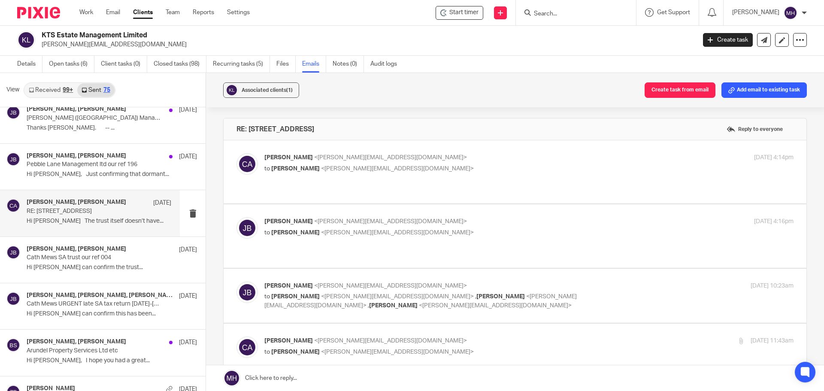
click at [588, 228] on p "to Chris Adams <chris@boldenandlong.co.uk>" at bounding box center [440, 232] width 353 height 9
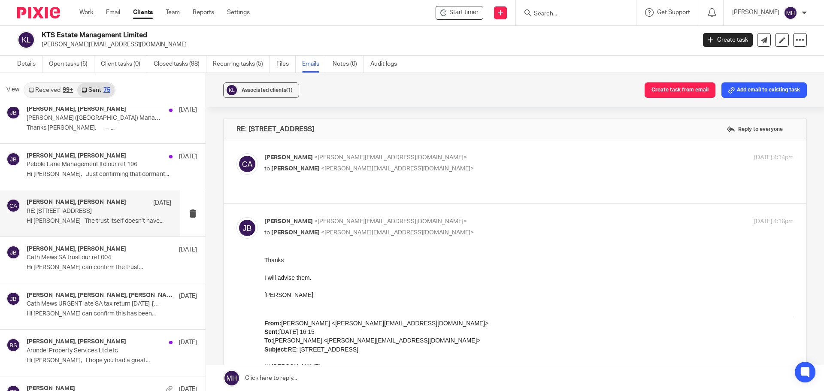
click at [588, 228] on p "to Chris Adams <chris@boldenandlong.co.uk>" at bounding box center [440, 232] width 353 height 9
checkbox input "false"
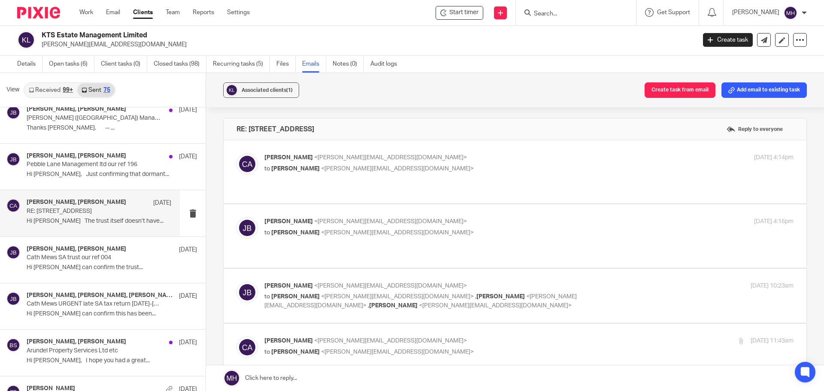
click at [623, 282] on div "28 Apr 2025 10:23am" at bounding box center [705, 286] width 176 height 9
checkbox input "true"
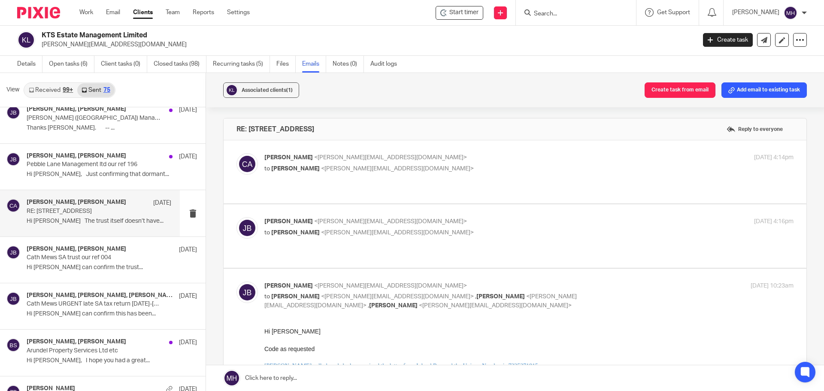
drag, startPoint x: 460, startPoint y: 155, endPoint x: 470, endPoint y: 158, distance: 10.7
click at [460, 155] on p "Chris Adams <chris@boldenandlong.co.uk>" at bounding box center [440, 157] width 353 height 9
checkbox input "true"
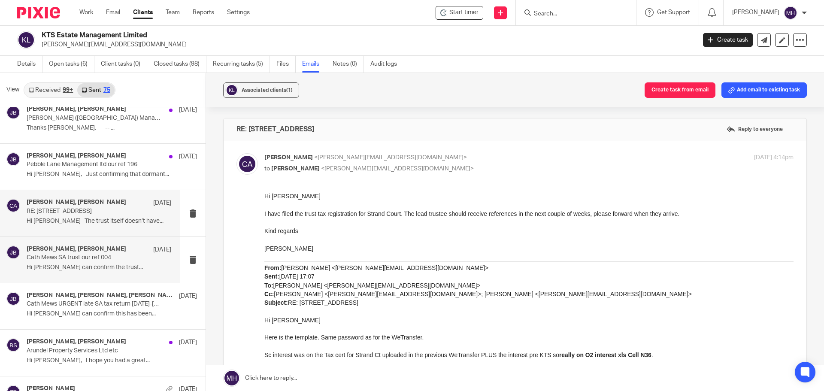
click at [135, 276] on div "Chris Adams, John Blackwell 28 Apr Cath Mews SA trust our ref 004 Hi John I can…" at bounding box center [90, 260] width 180 height 46
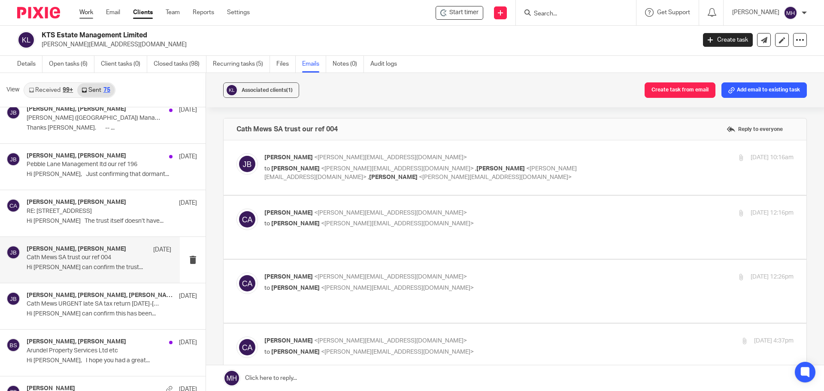
click at [85, 13] on link "Work" at bounding box center [86, 12] width 14 height 9
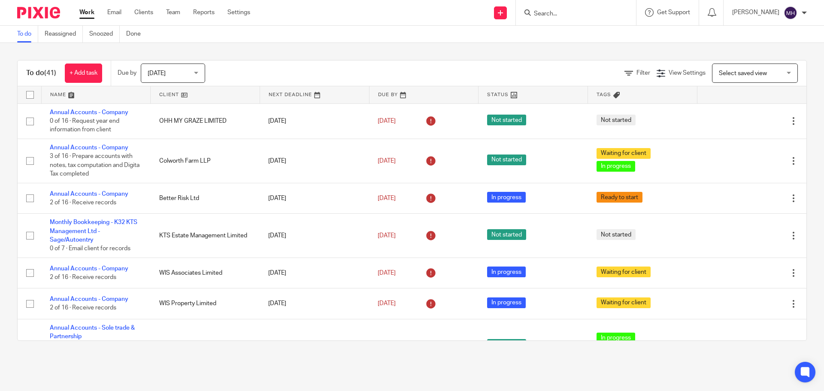
click at [85, 12] on link "Work" at bounding box center [86, 12] width 15 height 9
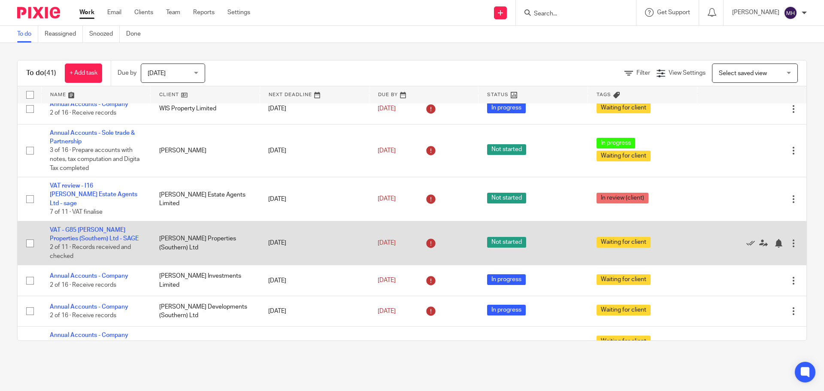
scroll to position [215, 0]
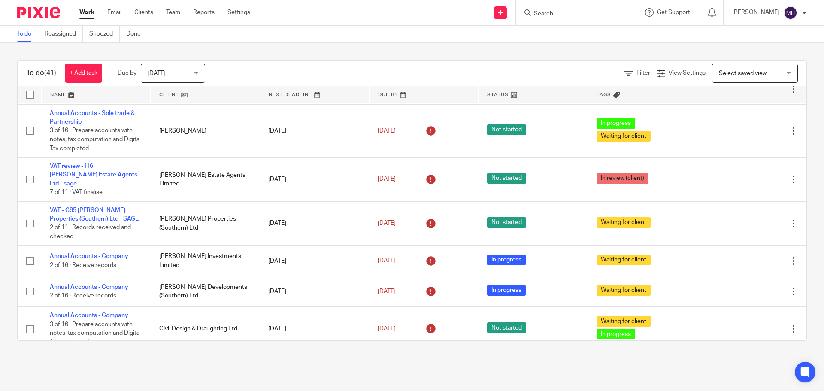
click at [553, 52] on div "To do (41) + Add task Due by [DATE] [DATE] [DATE] [DATE] This week Next week Th…" at bounding box center [412, 200] width 824 height 315
click at [558, 51] on div "To do (41) + Add task Due by [DATE] [DATE] [DATE] [DATE] This week Next week Th…" at bounding box center [412, 200] width 824 height 315
click at [89, 12] on link "Work" at bounding box center [86, 12] width 15 height 9
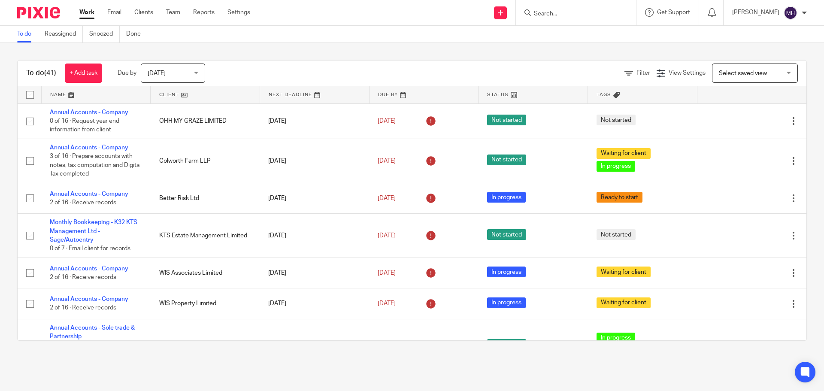
click at [556, 17] on input "Search" at bounding box center [571, 14] width 77 height 8
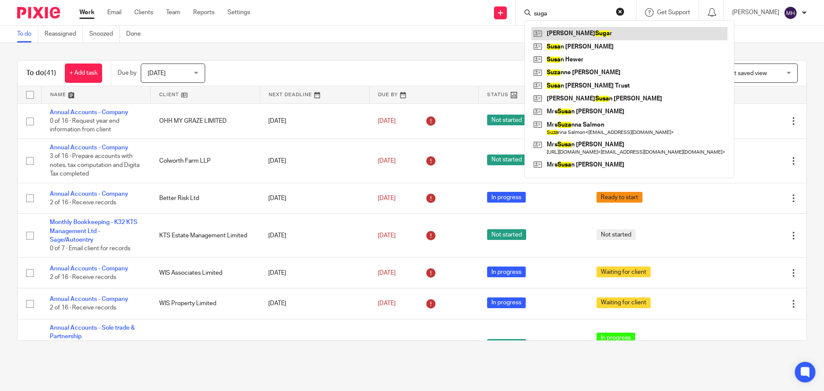
type input "suga"
click at [569, 36] on link at bounding box center [629, 33] width 196 height 13
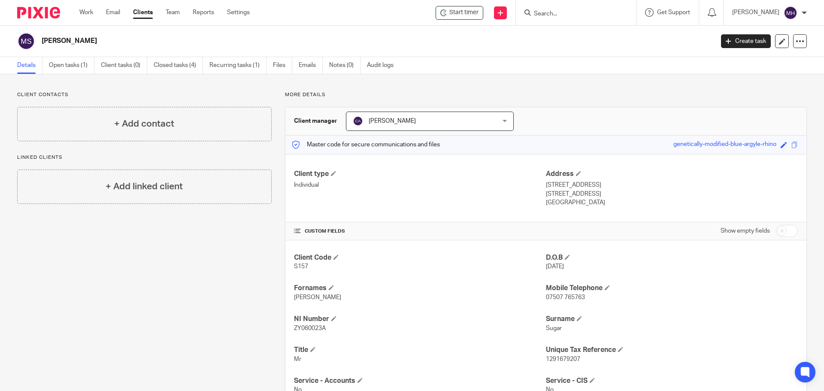
drag, startPoint x: 600, startPoint y: 195, endPoint x: 543, endPoint y: 187, distance: 57.7
click at [546, 187] on div "Address [STREET_ADDRESS] [STREET_ADDRESS] [GEOGRAPHIC_DATA]" at bounding box center [672, 189] width 252 height 38
copy div "[STREET_ADDRESS]"
